Goal: Task Accomplishment & Management: Complete application form

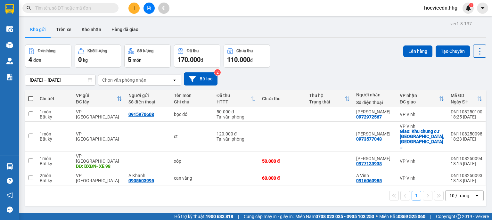
click at [135, 8] on icon "plus" at bounding box center [134, 8] width 4 height 0
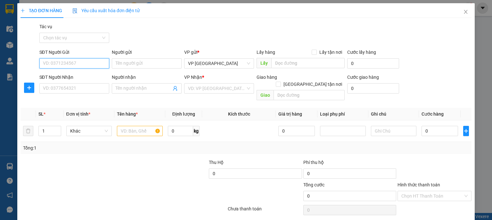
click at [102, 63] on input "SĐT Người Gửi" at bounding box center [74, 63] width 70 height 10
type input "0935460385"
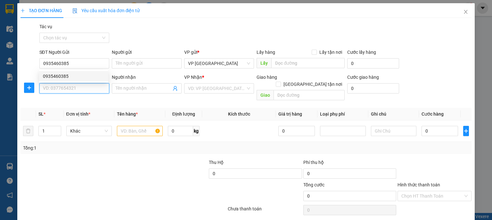
click at [74, 88] on input "SĐT Người Nhận" at bounding box center [74, 88] width 70 height 10
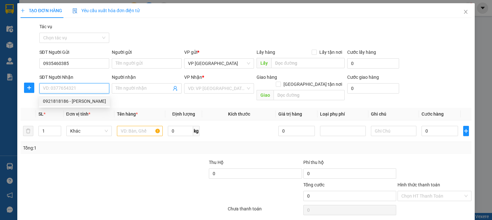
click at [74, 97] on div "0921818186 - [PERSON_NAME]" at bounding box center [74, 101] width 71 height 10
type input "0921818186"
type input "[PERSON_NAME]"
checkbox input "true"
type input "21 [PERSON_NAME]- CHƯA TÍNH SHIP"
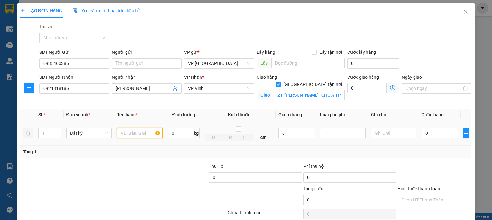
click at [141, 129] on input "text" at bounding box center [140, 133] width 46 height 10
type input "Hồ sơ"
click at [452, 133] on input "0" at bounding box center [440, 133] width 37 height 10
type input "5"
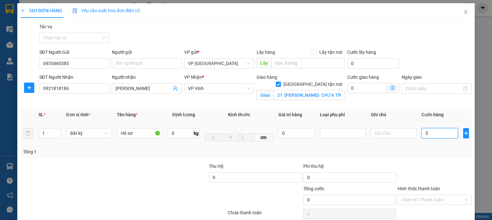
type input "5"
type input "50"
type input "500"
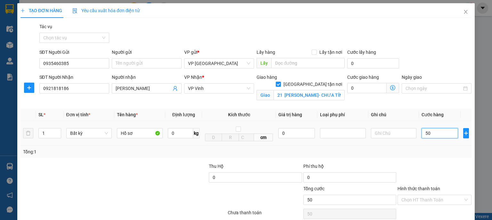
type input "500"
type input "5.000"
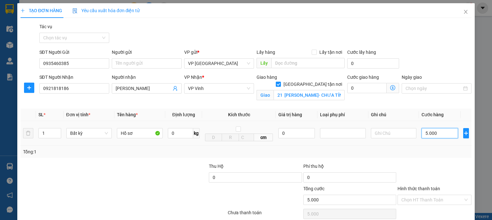
type input "50.000"
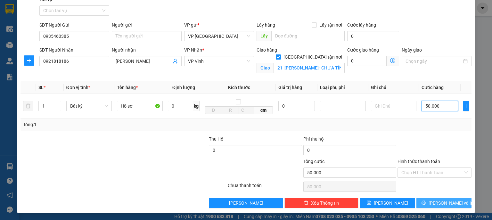
type input "50.000"
click at [420, 200] on button "[PERSON_NAME] và In" at bounding box center [443, 203] width 55 height 10
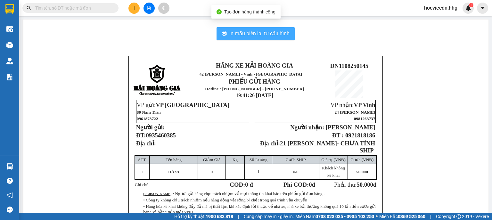
click at [266, 35] on span "In mẫu biên lai tự cấu hình" at bounding box center [259, 33] width 60 height 8
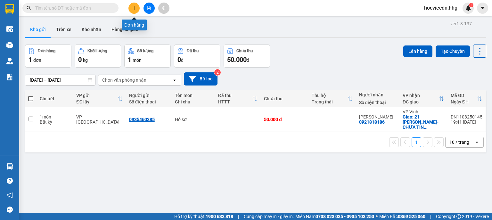
click at [132, 10] on icon "plus" at bounding box center [134, 8] width 4 height 4
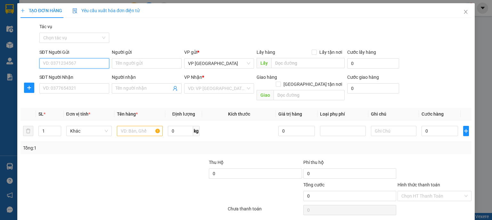
click at [97, 62] on input "SĐT Người Gửi" at bounding box center [74, 63] width 70 height 10
click at [53, 61] on input "032895" at bounding box center [74, 63] width 70 height 10
click at [71, 65] on input "0328895" at bounding box center [74, 63] width 70 height 10
click at [64, 74] on div "0328895185 - [PERSON_NAME]" at bounding box center [74, 76] width 63 height 7
type input "0328895185"
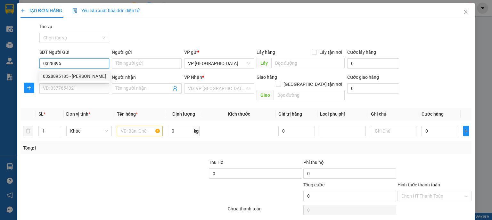
type input "C ngọc"
type input "0328895185"
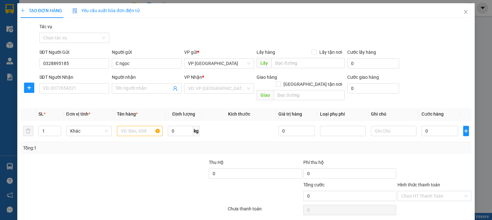
click at [69, 81] on div "SĐT Người Nhận" at bounding box center [74, 79] width 70 height 10
click at [70, 85] on input "SĐT Người Nhận" at bounding box center [74, 88] width 70 height 10
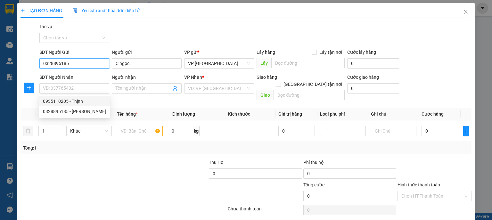
click at [88, 61] on input "0328895185" at bounding box center [74, 63] width 70 height 10
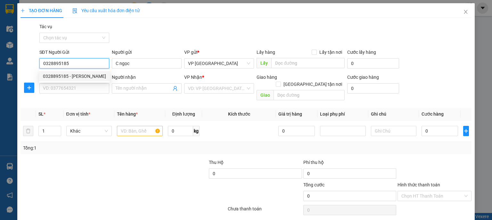
drag, startPoint x: 87, startPoint y: 61, endPoint x: 38, endPoint y: 61, distance: 49.0
click at [38, 61] on div "SĐT Người Gửi 0328895185" at bounding box center [74, 60] width 72 height 22
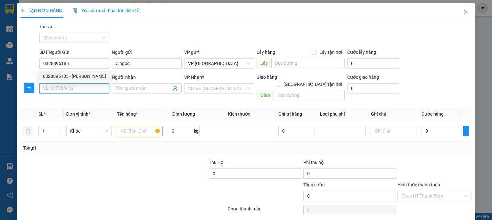
click at [78, 88] on input "SĐT Người Nhận" at bounding box center [74, 88] width 70 height 10
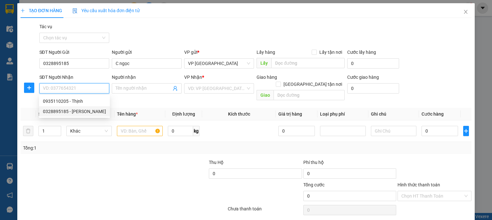
click at [71, 109] on div "0328895185 - [PERSON_NAME]" at bounding box center [74, 111] width 63 height 7
type input "0328895185"
type input "C ngọc"
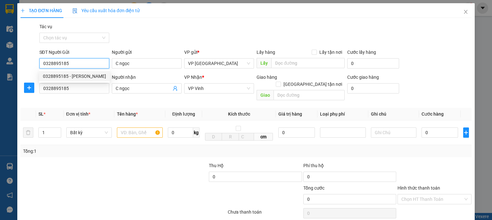
drag, startPoint x: 83, startPoint y: 65, endPoint x: 15, endPoint y: 72, distance: 68.3
click at [17, 72] on div "TẠO ĐƠN HÀNG Yêu cầu xuất hóa đơn điện tử Transit Pickup Surcharge Ids Transit …" at bounding box center [245, 121] width 457 height 236
click at [83, 89] on div "0935110205 - Thịnh" at bounding box center [74, 86] width 63 height 7
type input "0935110205"
type input "Thịnh"
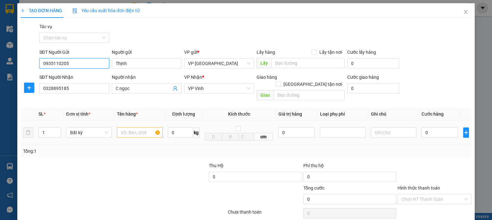
type input "0935110205"
click at [148, 127] on input "text" at bounding box center [140, 132] width 46 height 10
type input "Xốp"
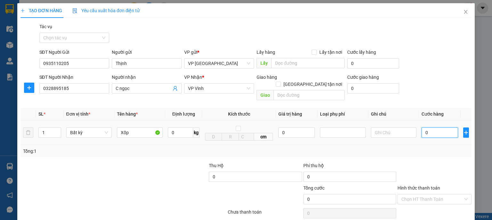
click at [439, 127] on input "0" at bounding box center [440, 132] width 37 height 10
type input "5"
type input "50"
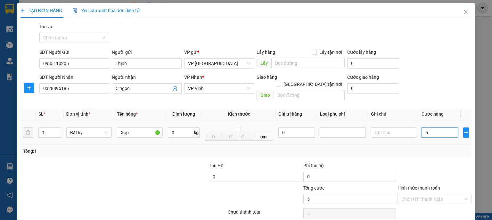
type input "50"
type input "500"
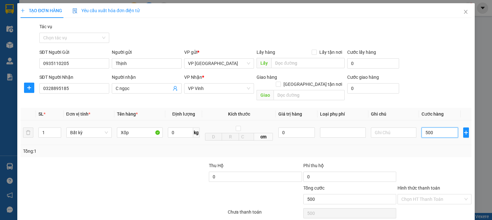
type input "5.000"
type input "50.000"
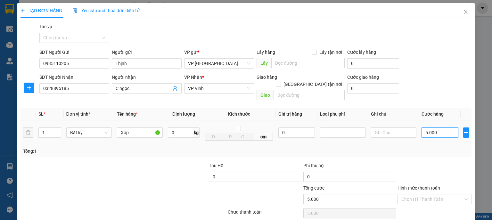
type input "50.000"
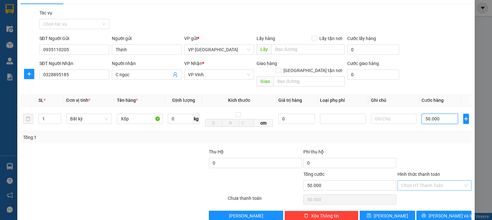
scroll to position [20, 0]
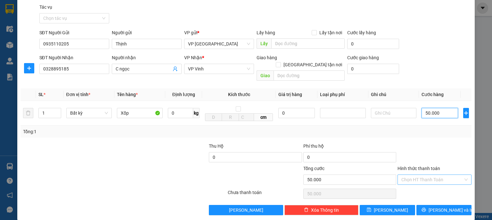
type input "50.000"
click at [422, 175] on input "Hình thức thanh toán" at bounding box center [432, 180] width 62 height 10
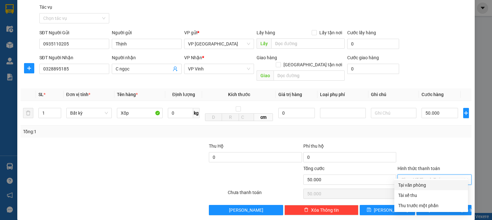
click at [422, 185] on div "Tại văn phòng" at bounding box center [431, 185] width 66 height 7
type input "0"
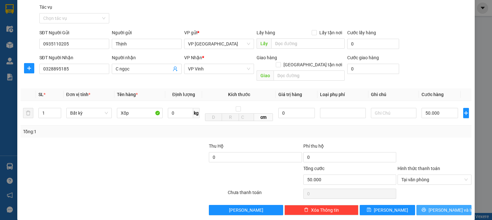
click at [426, 208] on icon "printer" at bounding box center [424, 210] width 4 height 4
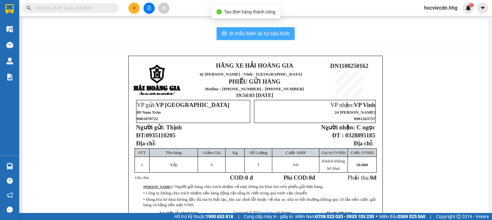
click at [278, 36] on span "In mẫu biên lai tự cấu hình" at bounding box center [259, 33] width 60 height 8
